Goal: Navigation & Orientation: Find specific page/section

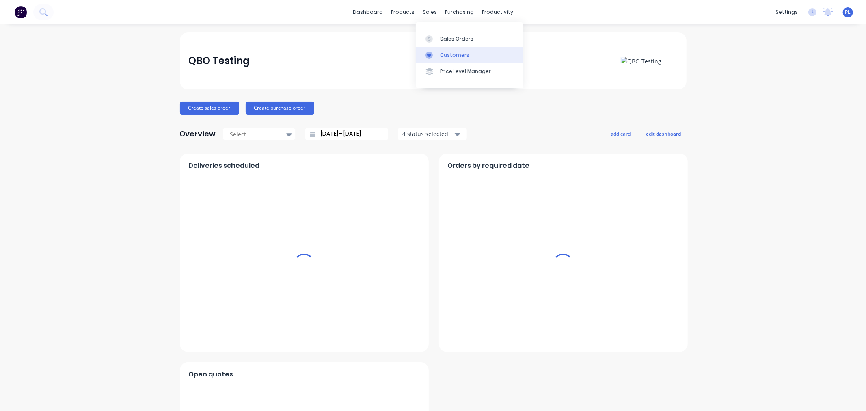
drag, startPoint x: 448, startPoint y: 56, endPoint x: 444, endPoint y: 59, distance: 5.0
click at [448, 56] on div "Customers" at bounding box center [454, 55] width 29 height 7
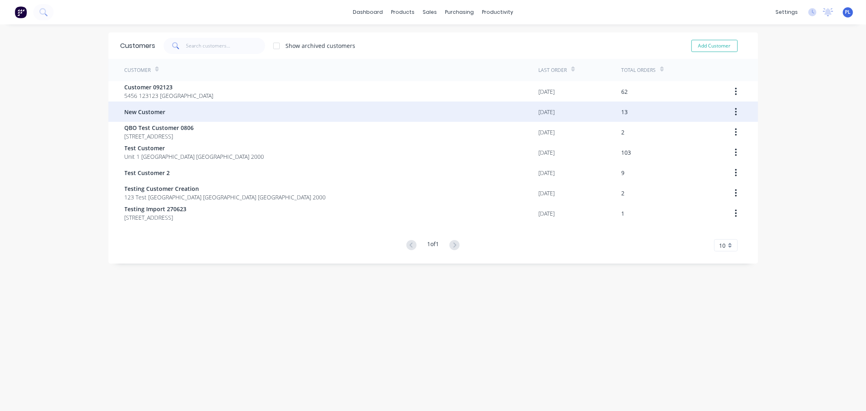
click at [151, 102] on div "New Customer" at bounding box center [332, 111] width 414 height 20
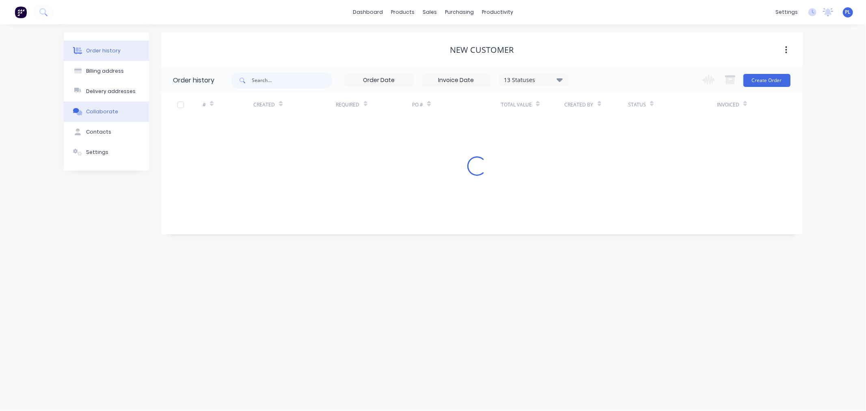
click at [76, 116] on button "Collaborate" at bounding box center [106, 111] width 85 height 20
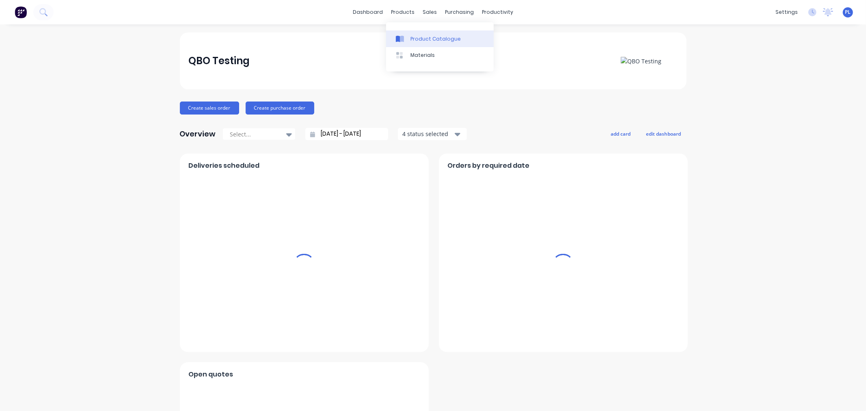
click at [423, 32] on link "Product Catalogue" at bounding box center [440, 38] width 108 height 16
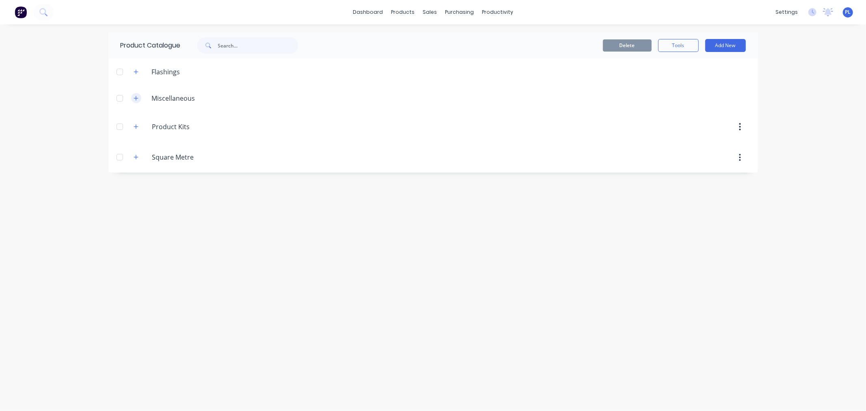
click at [137, 99] on icon "button" at bounding box center [136, 98] width 5 height 6
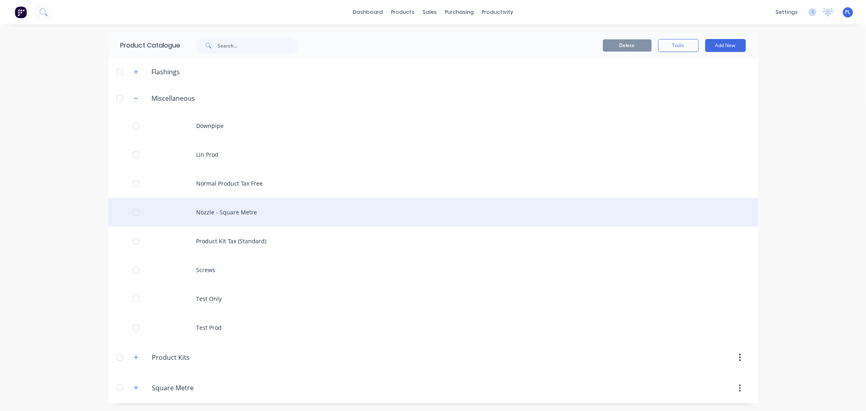
click at [205, 201] on div "Nozzle - Square Metre" at bounding box center [432, 212] width 649 height 29
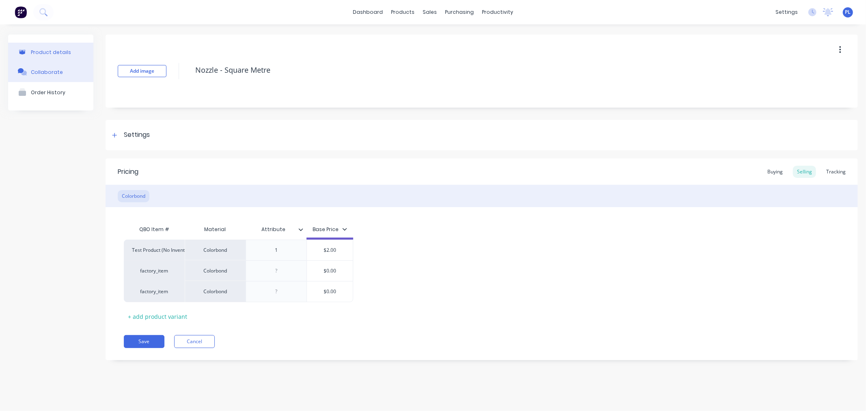
click at [44, 67] on button "Collaborate" at bounding box center [50, 72] width 85 height 20
